Goal: Information Seeking & Learning: Learn about a topic

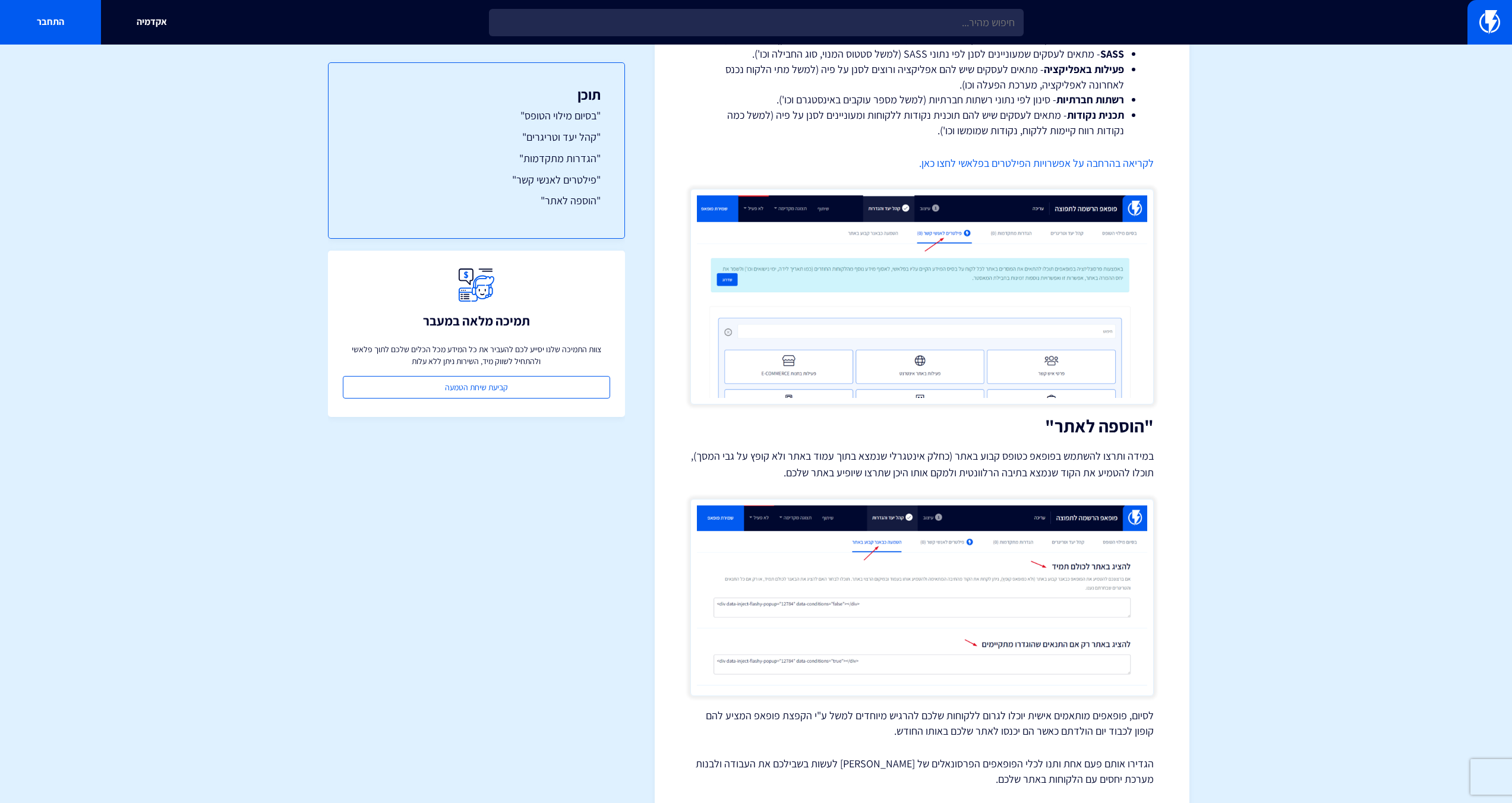
scroll to position [3294, 0]
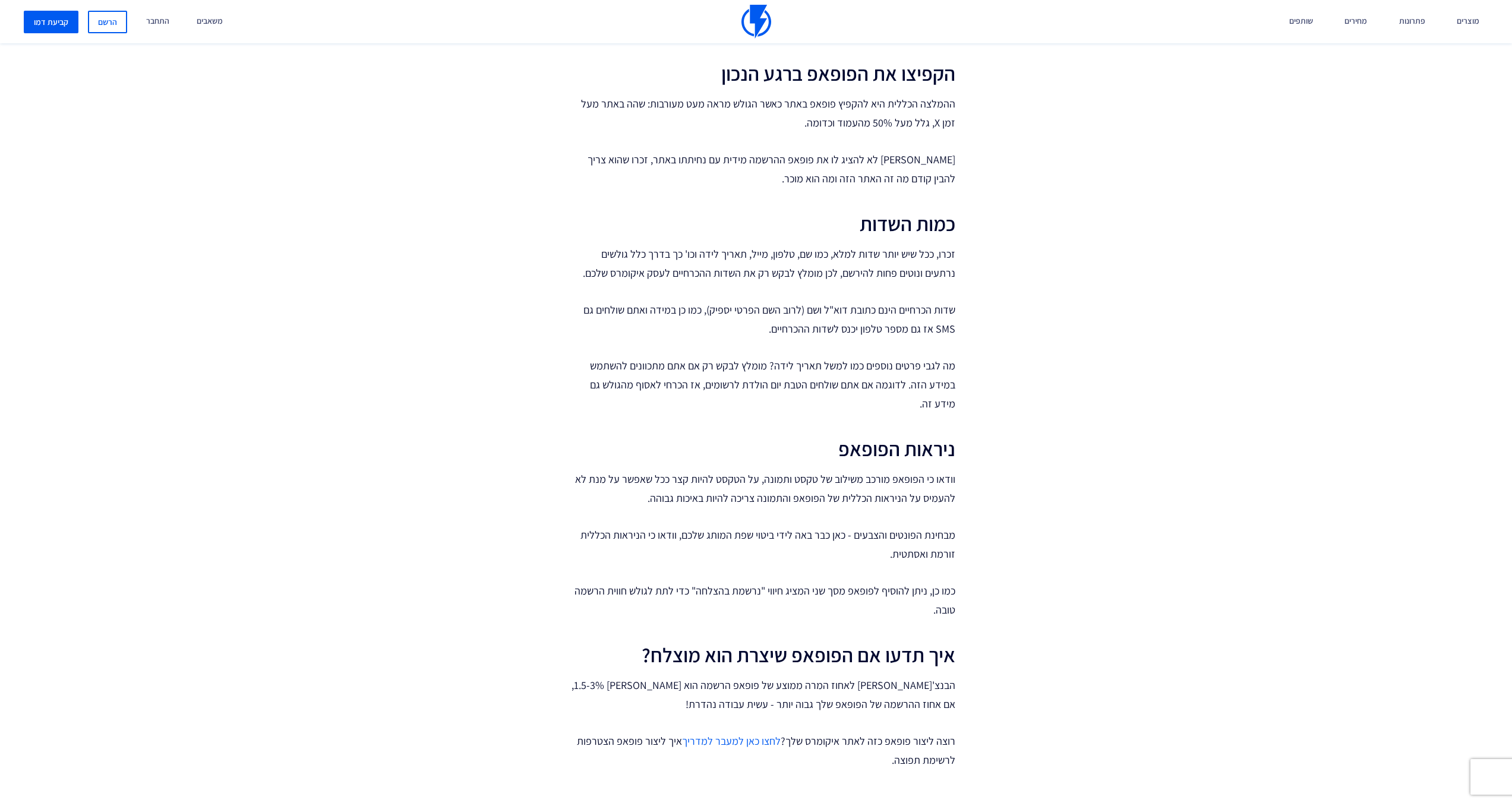
scroll to position [1937, 0]
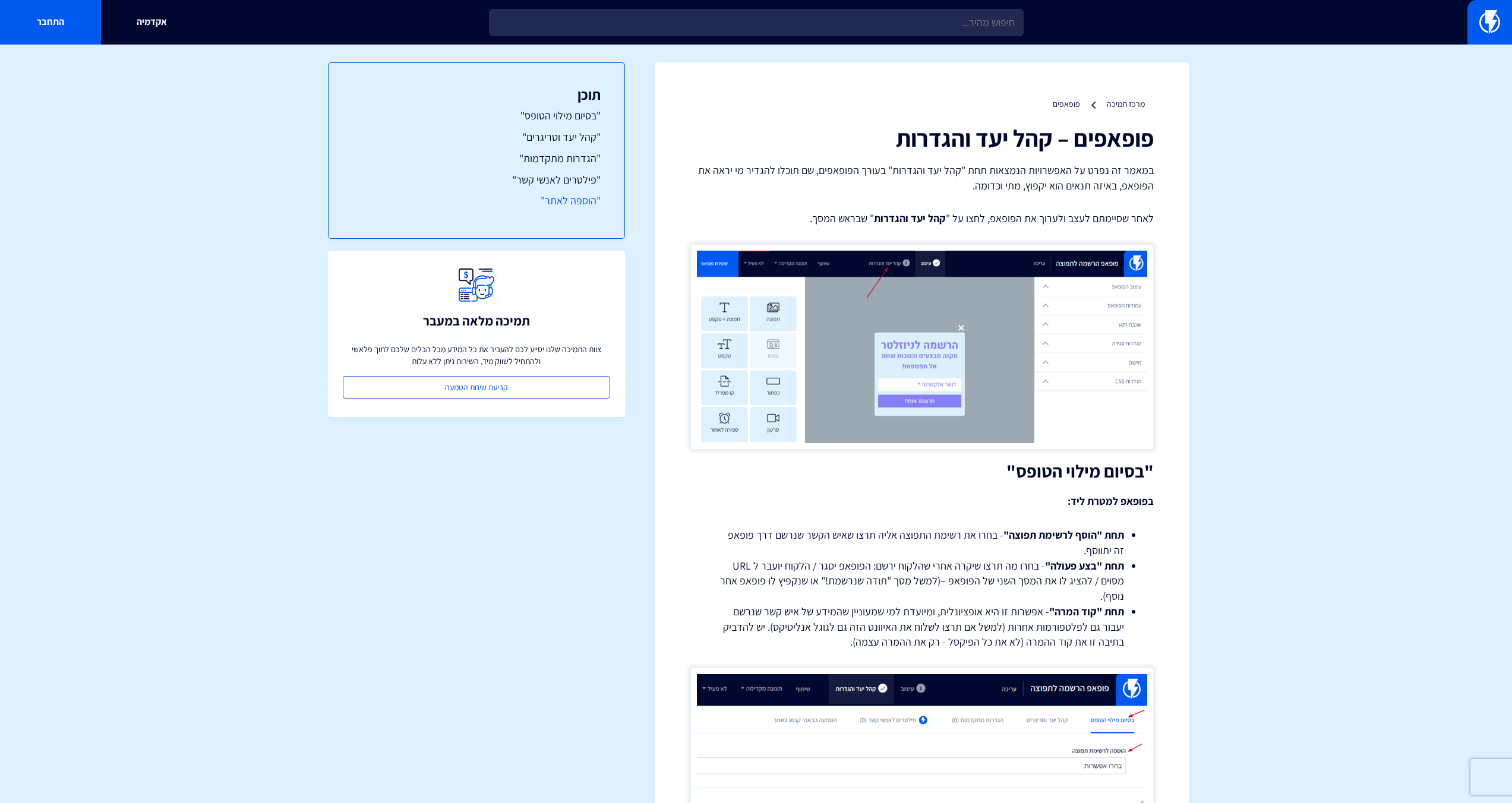
click at [551, 207] on link ""הוספה לאתר"" at bounding box center [477, 201] width 248 height 15
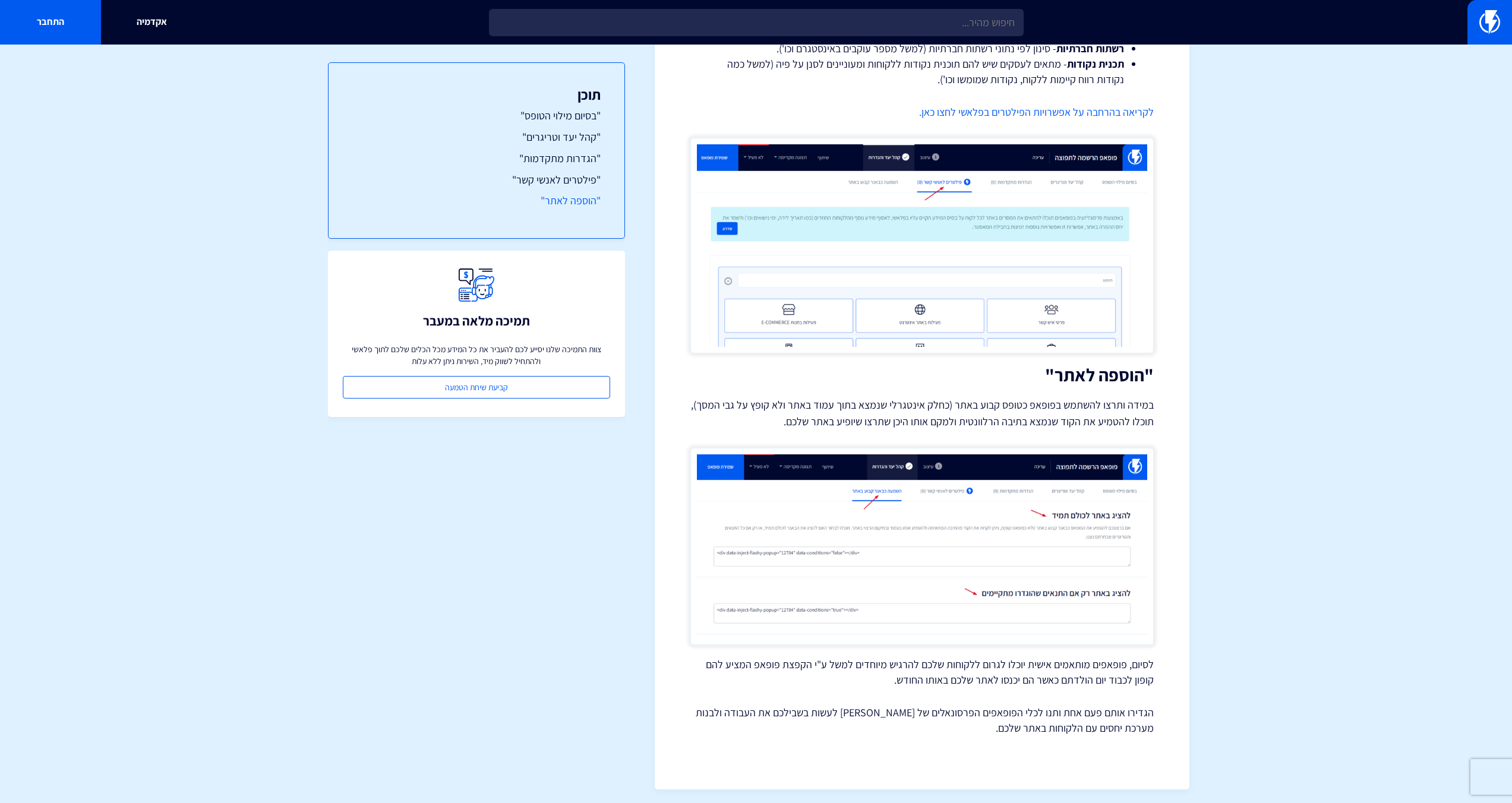
scroll to position [3294, 0]
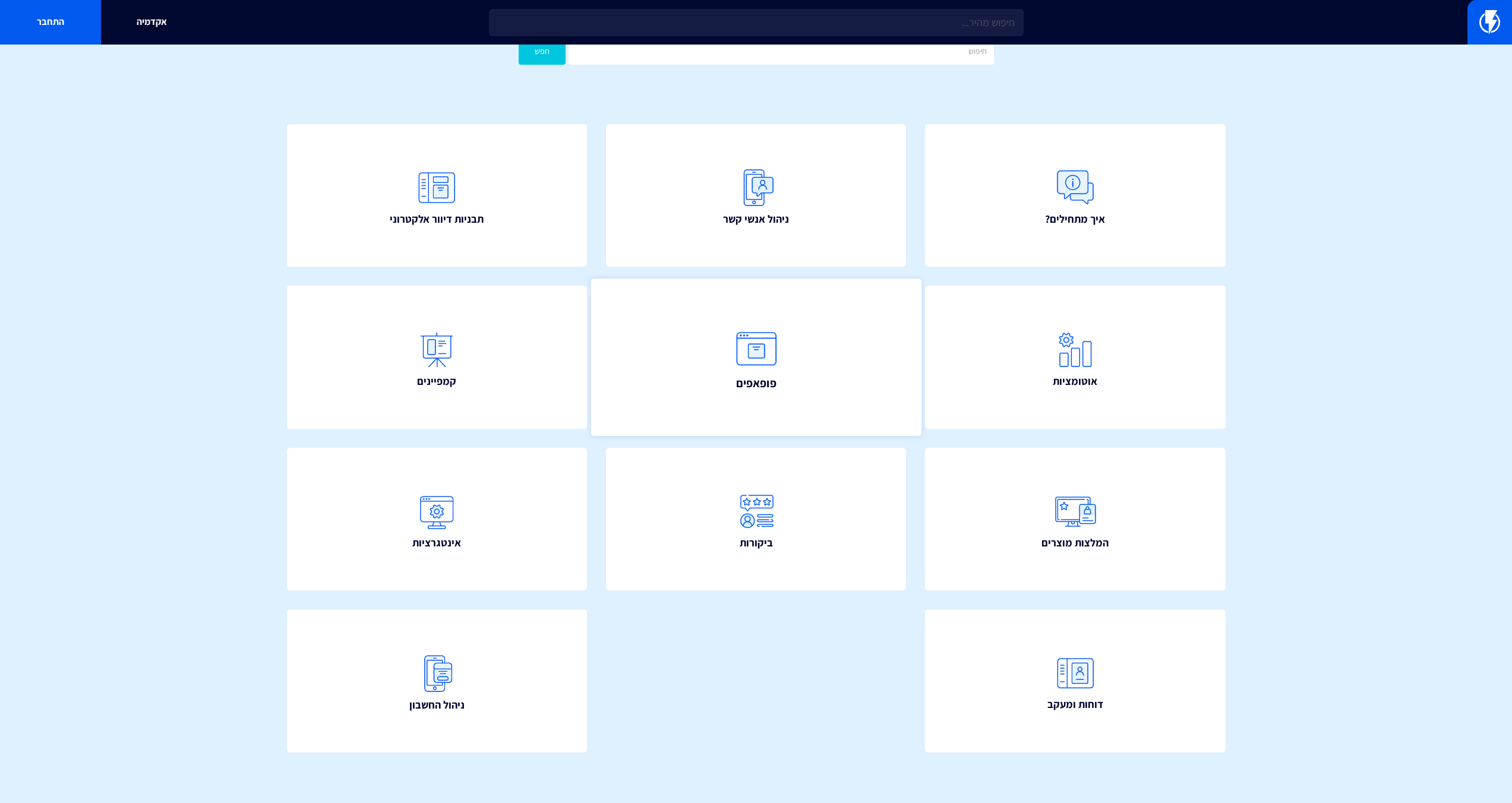
scroll to position [58, 0]
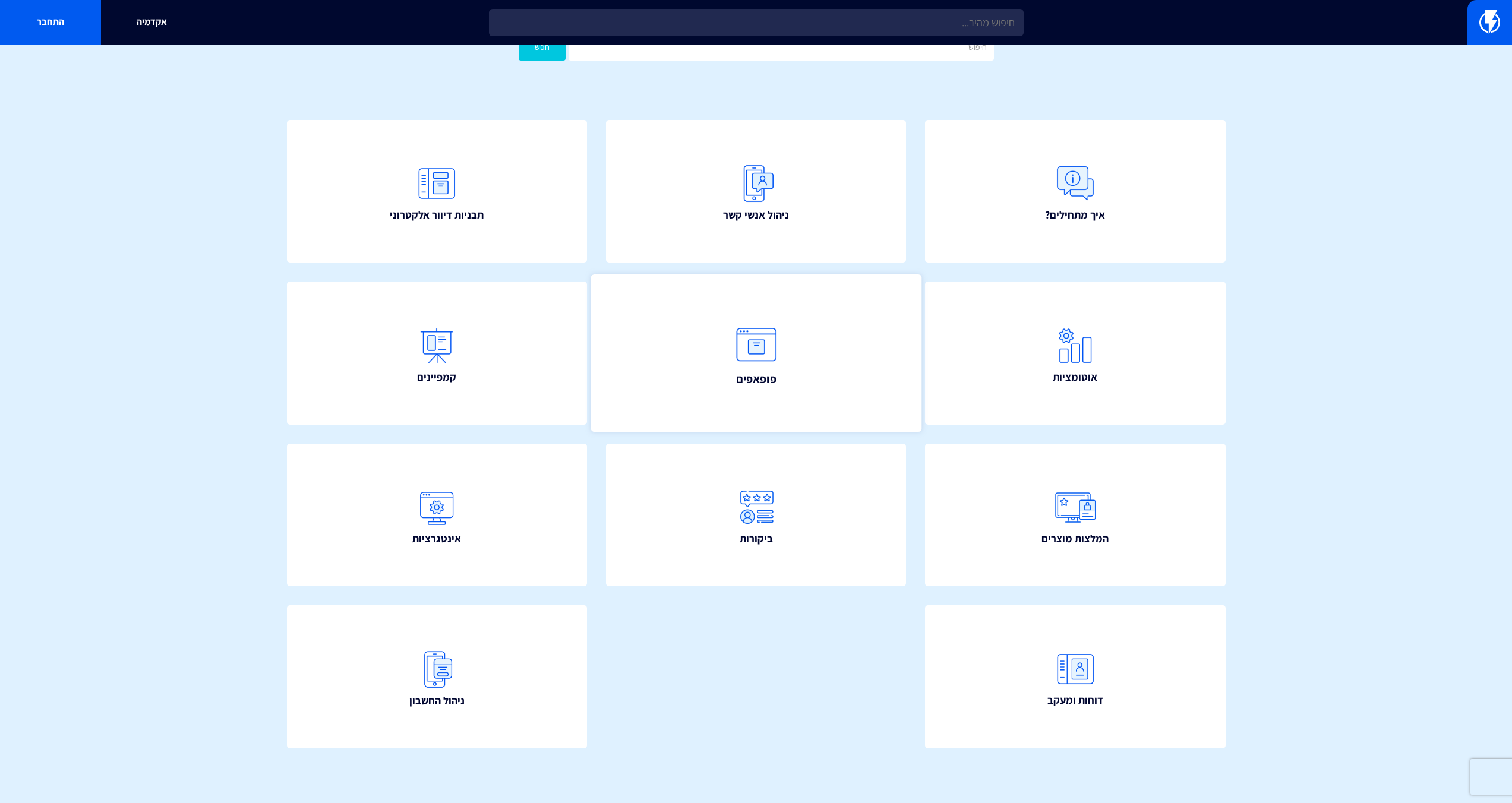
click at [795, 327] on link "פופאפים" at bounding box center [756, 352] width 330 height 158
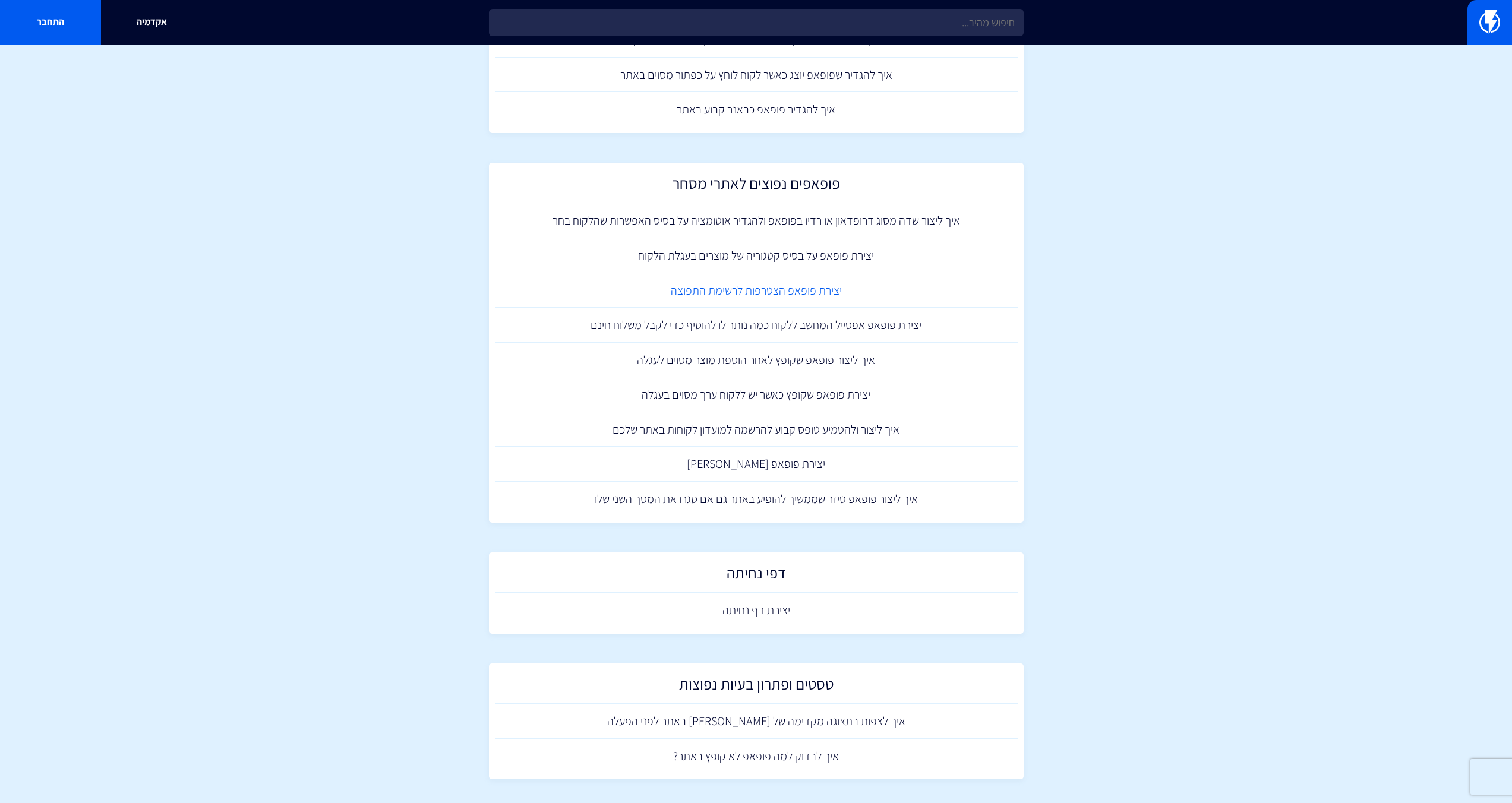
scroll to position [1011, 0]
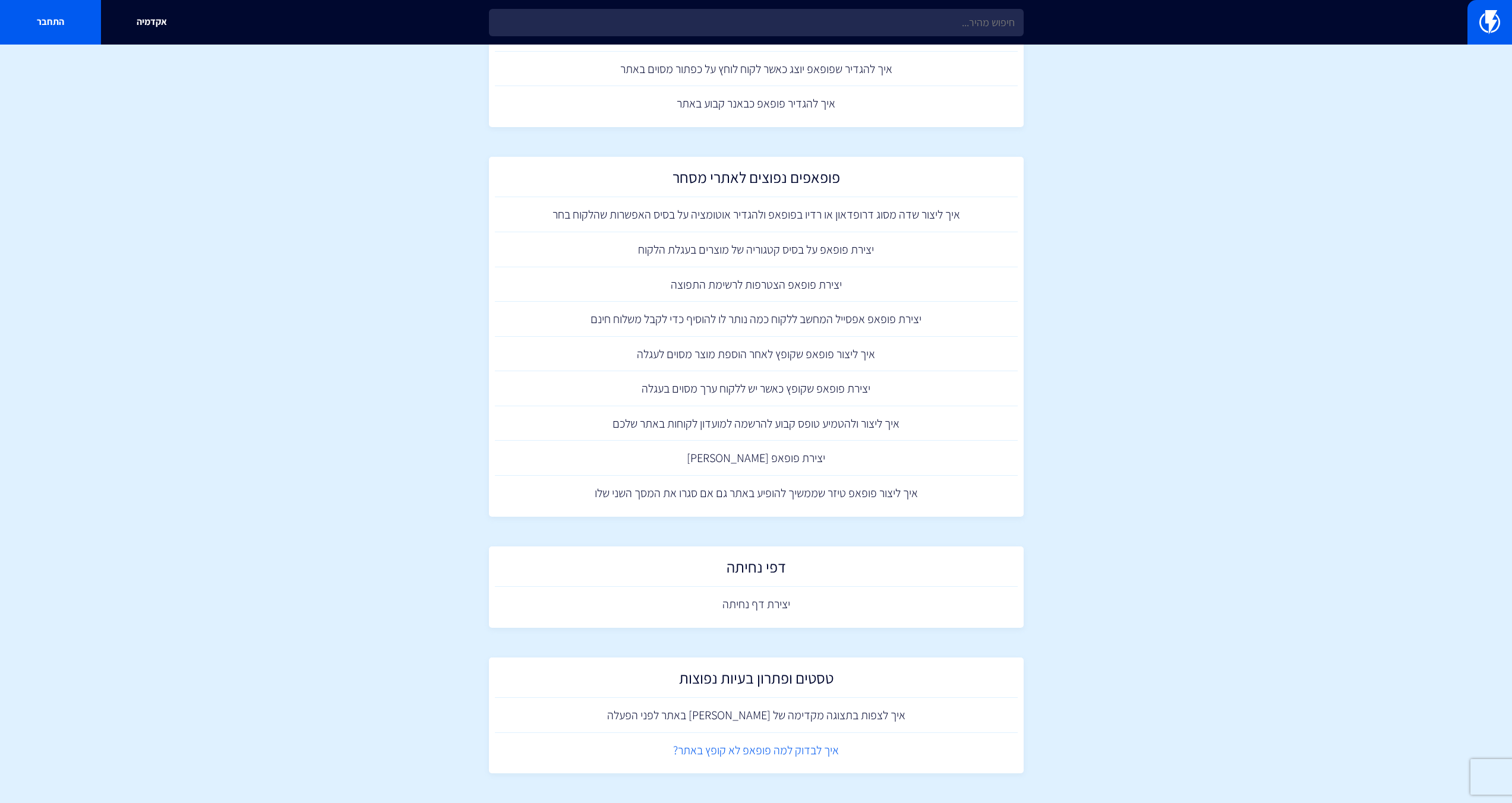
click at [734, 755] on link "איך לבדוק למה פופאפ לא קופץ באתר?" at bounding box center [756, 750] width 522 height 35
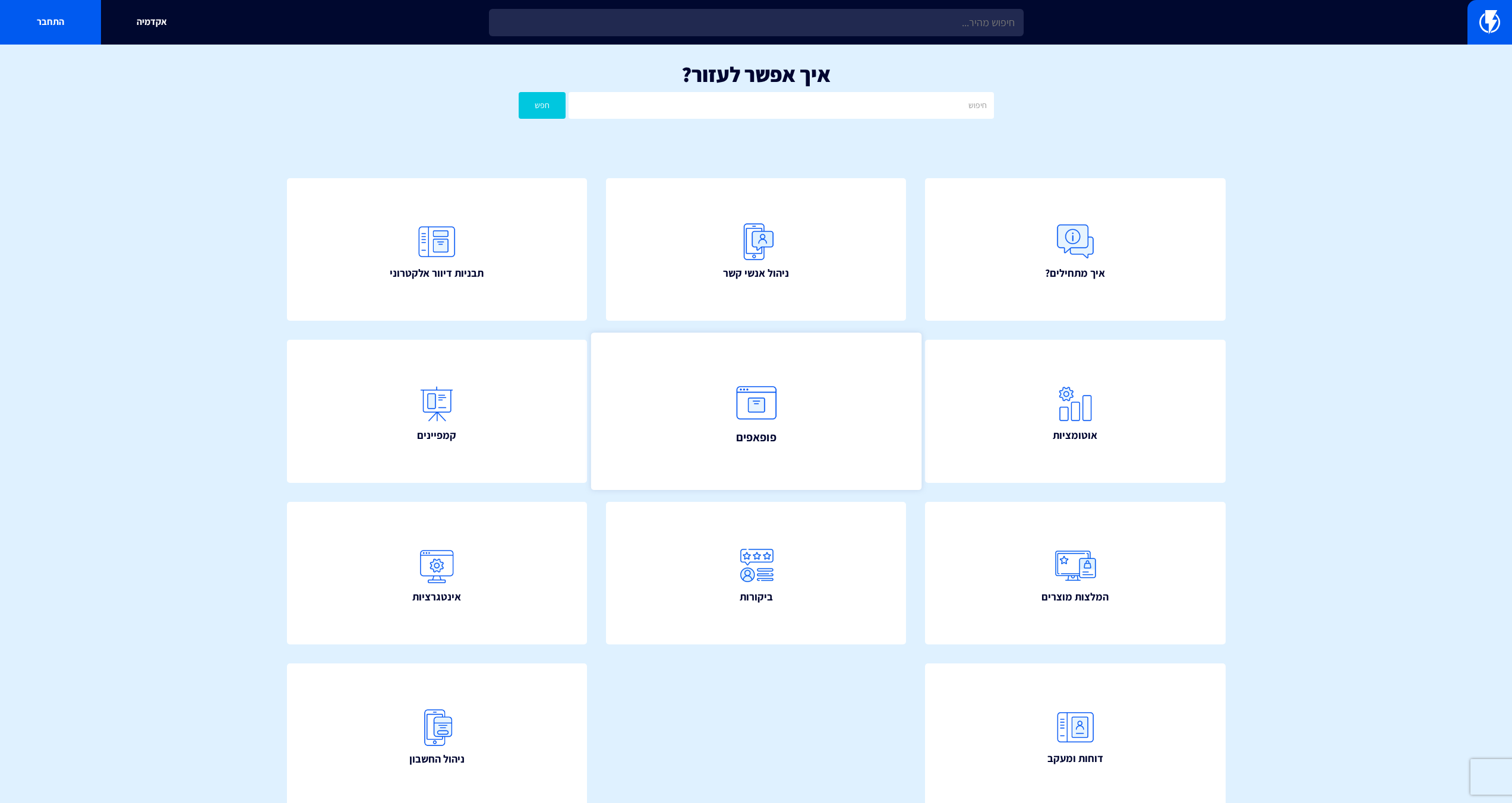
click at [782, 446] on link "פופאפים" at bounding box center [756, 411] width 330 height 158
